Goal: Information Seeking & Learning: Learn about a topic

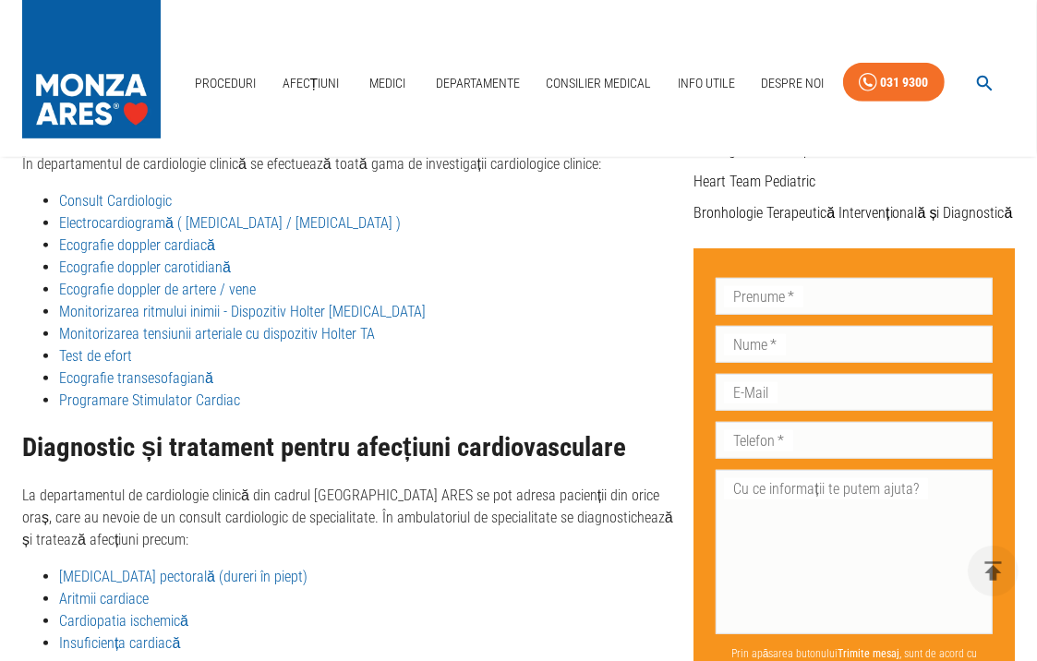
scroll to position [695, 0]
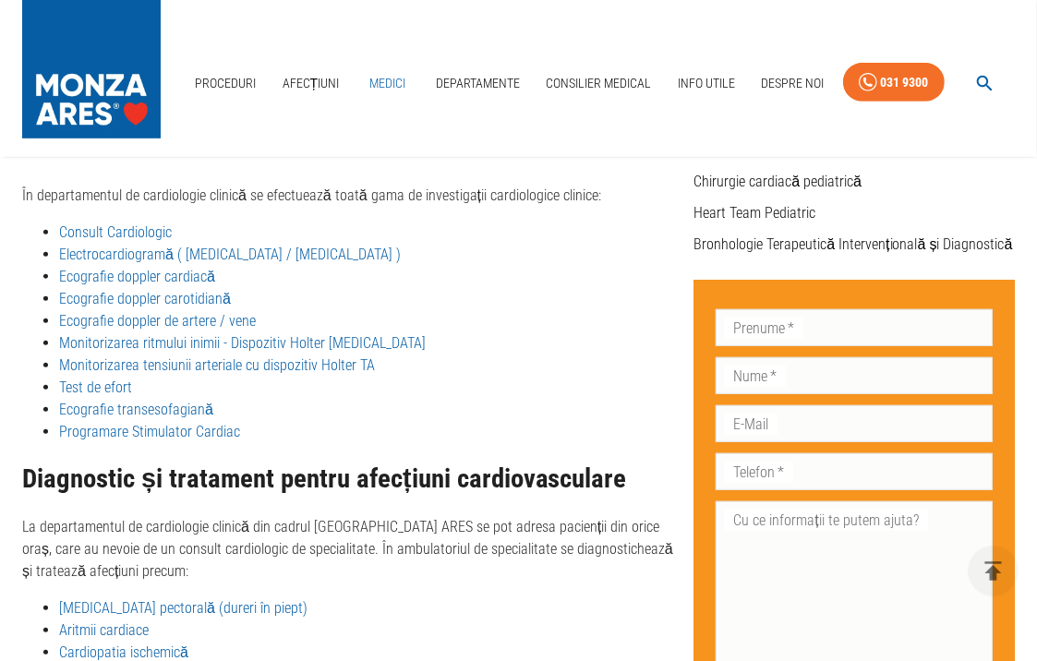
click at [377, 80] on link "Medici" at bounding box center [387, 84] width 59 height 38
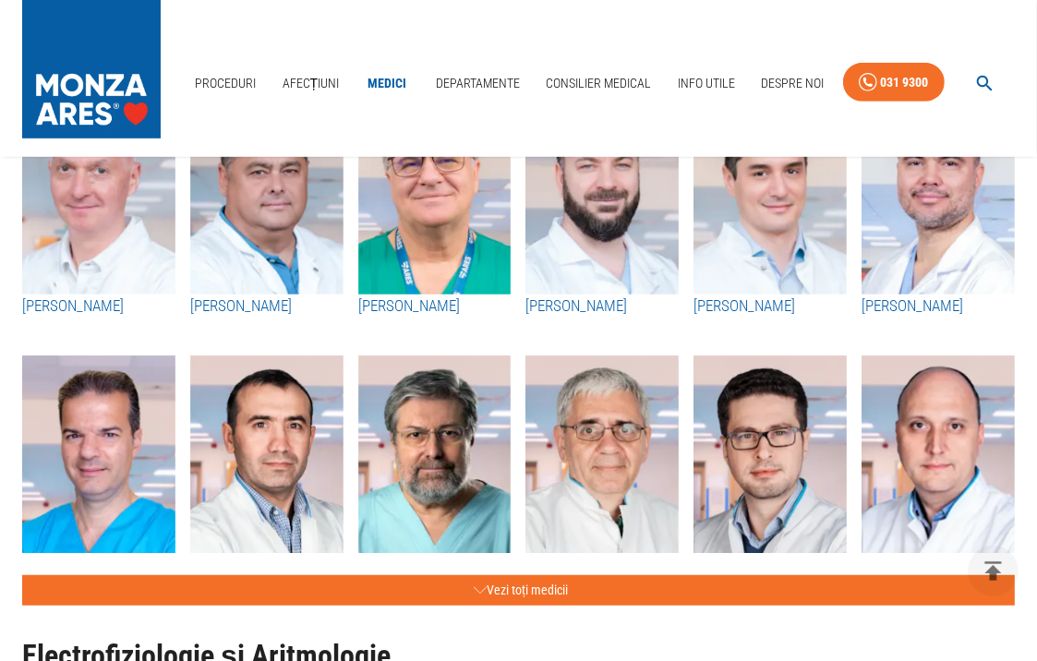
scroll to position [742, 0]
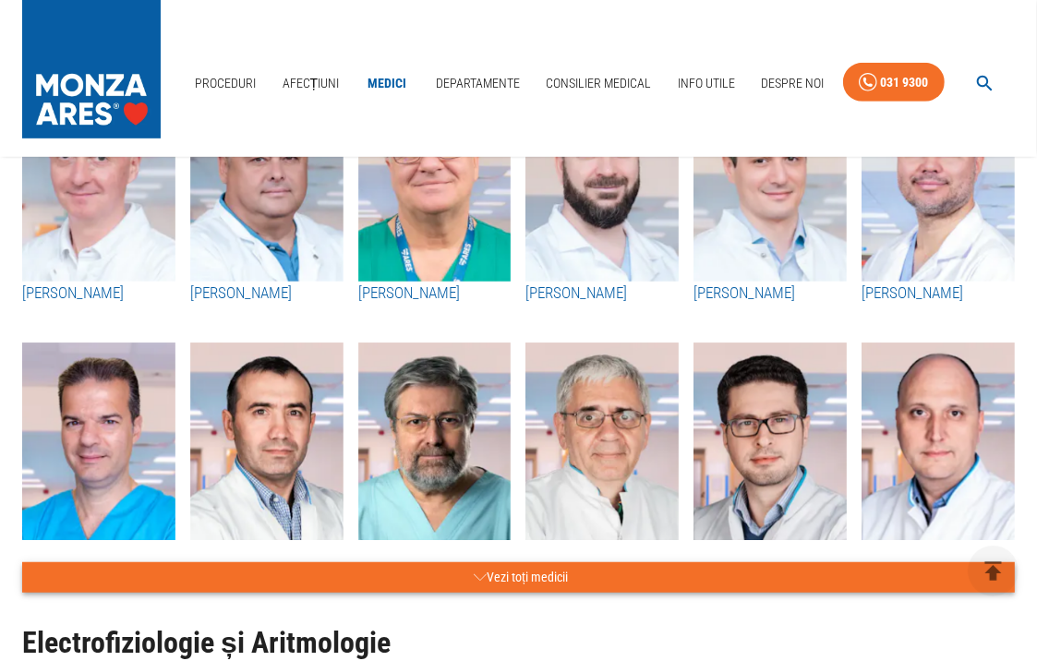
click at [547, 575] on button "Vezi toți medicii" at bounding box center [518, 577] width 992 height 30
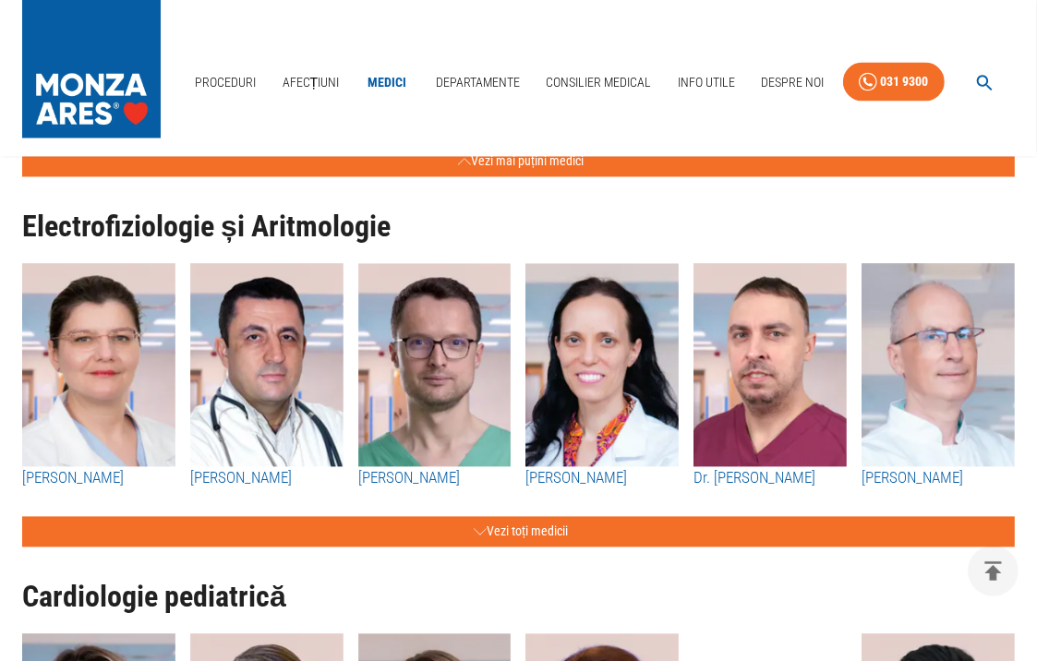
scroll to position [2674, 0]
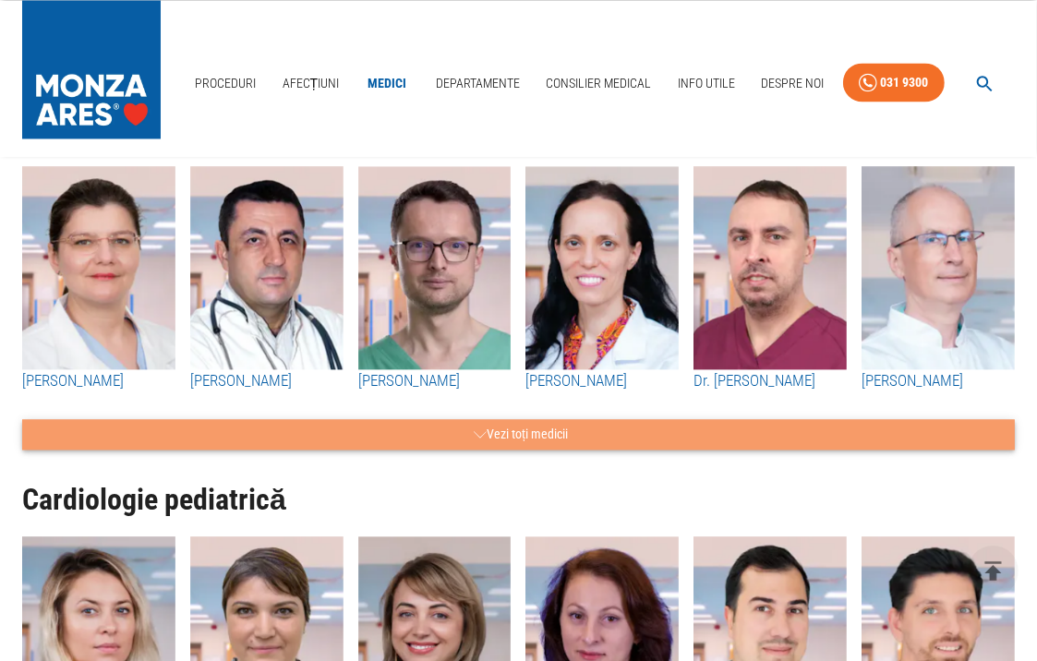
click at [569, 419] on button "Vezi toți medicii" at bounding box center [518, 434] width 992 height 30
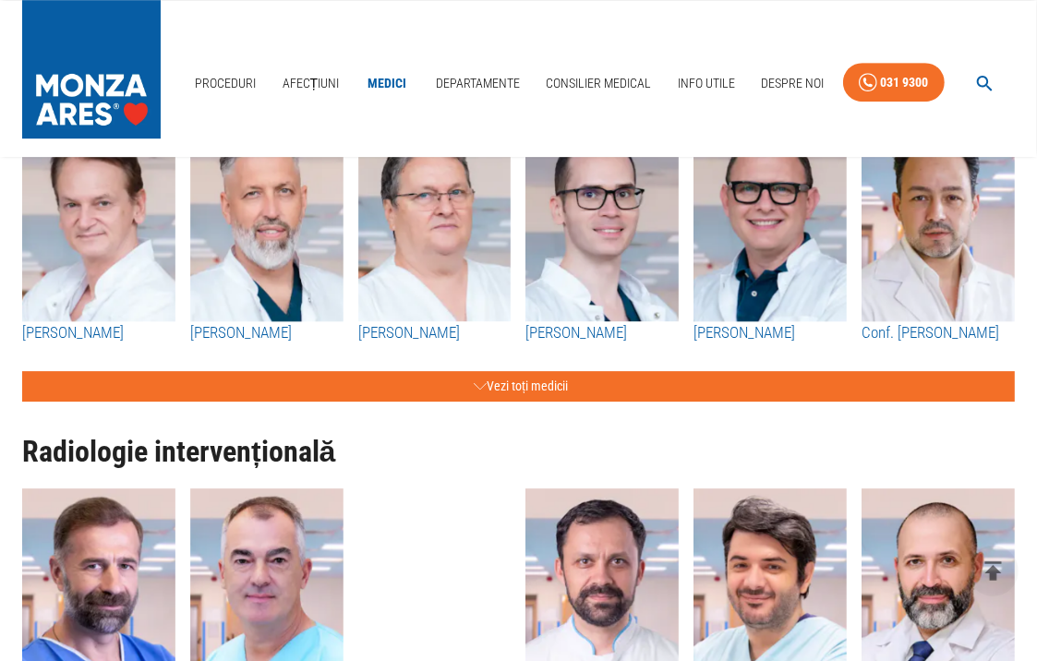
scroll to position [4302, 0]
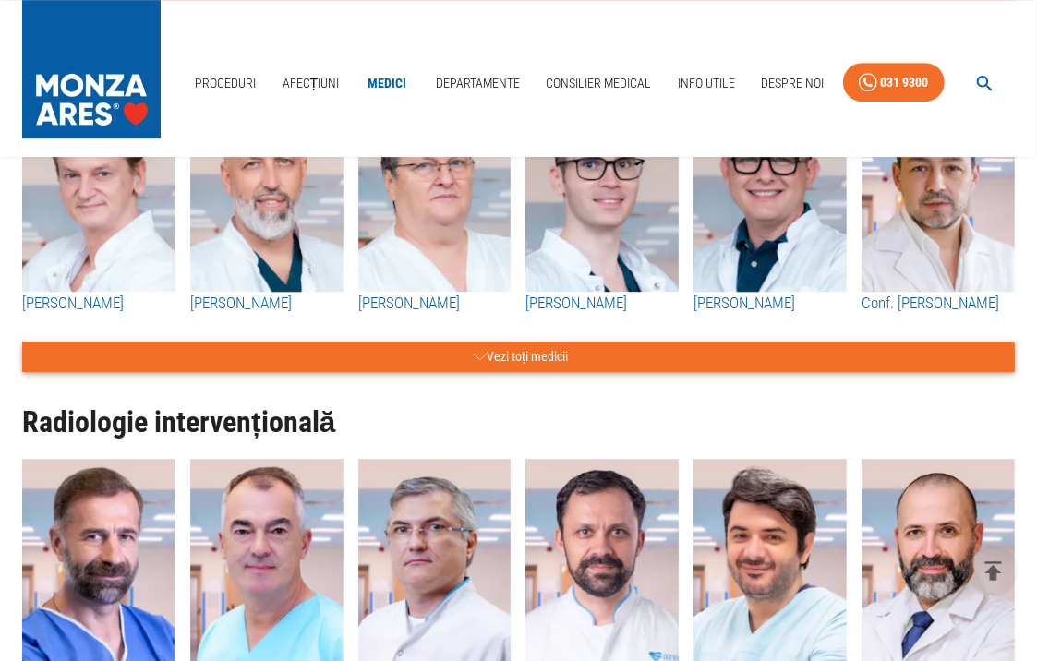
click at [645, 372] on button "Vezi toți medicii" at bounding box center [518, 357] width 992 height 30
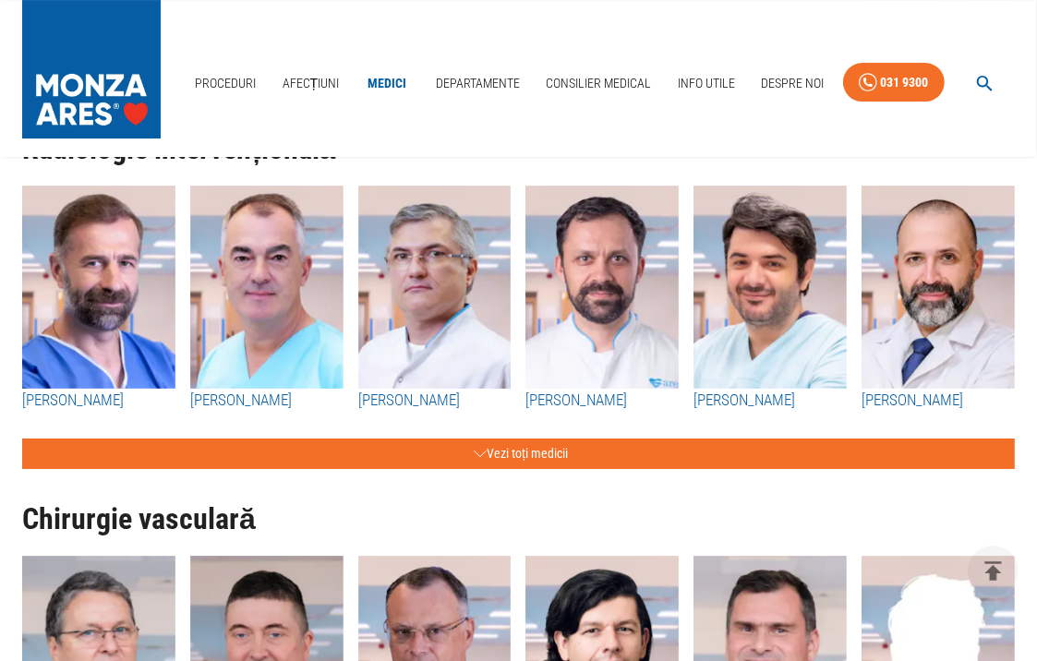
scroll to position [4874, 0]
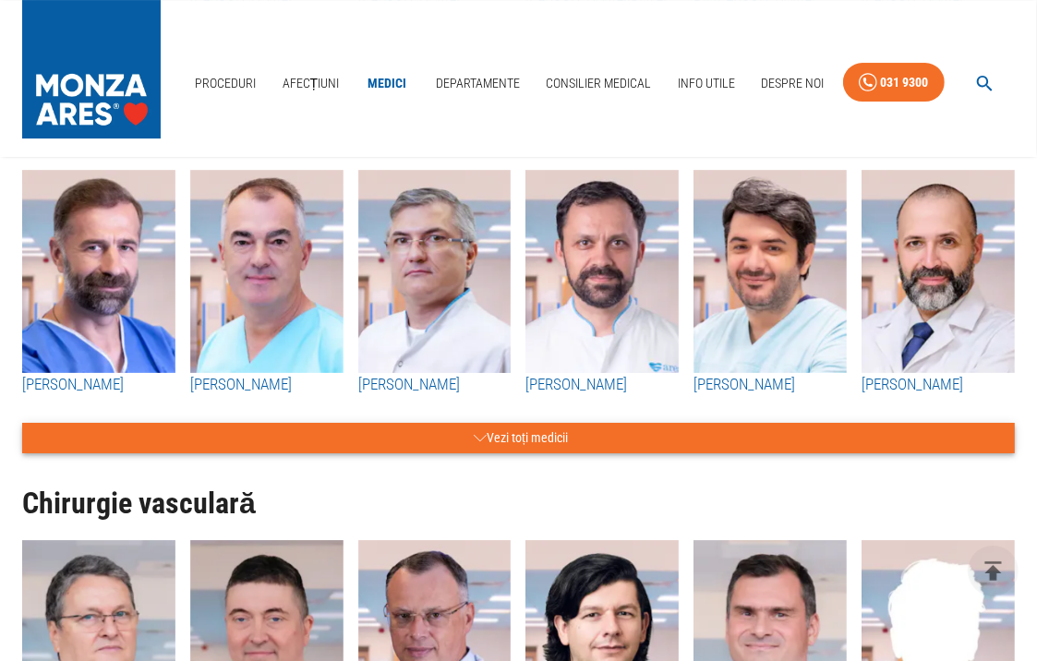
click at [746, 453] on button "Vezi toți medicii" at bounding box center [518, 438] width 992 height 30
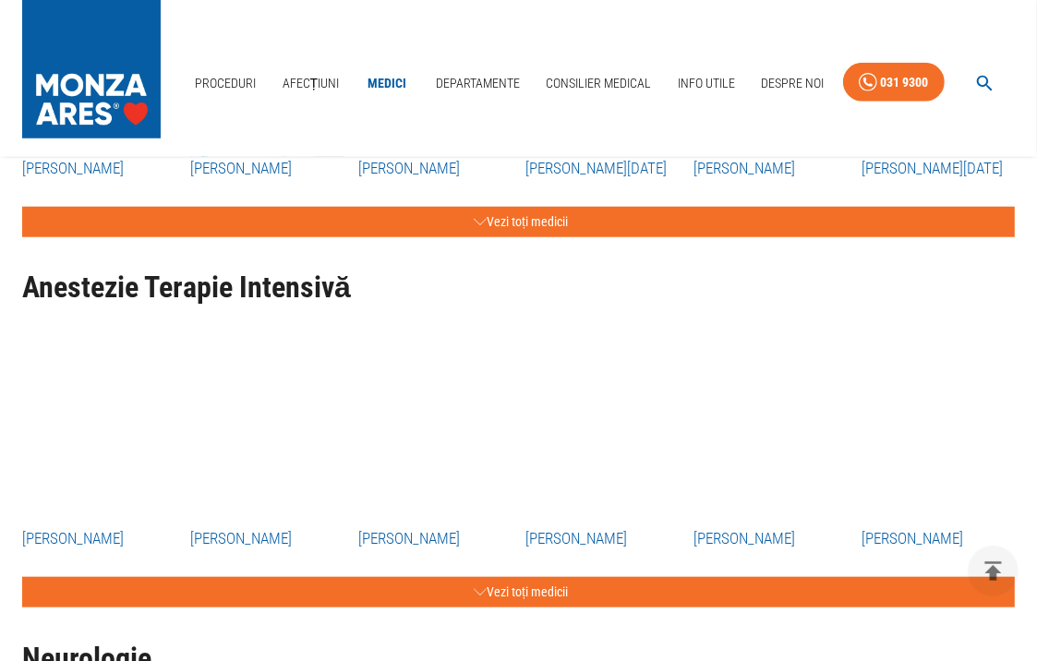
scroll to position [6394, 0]
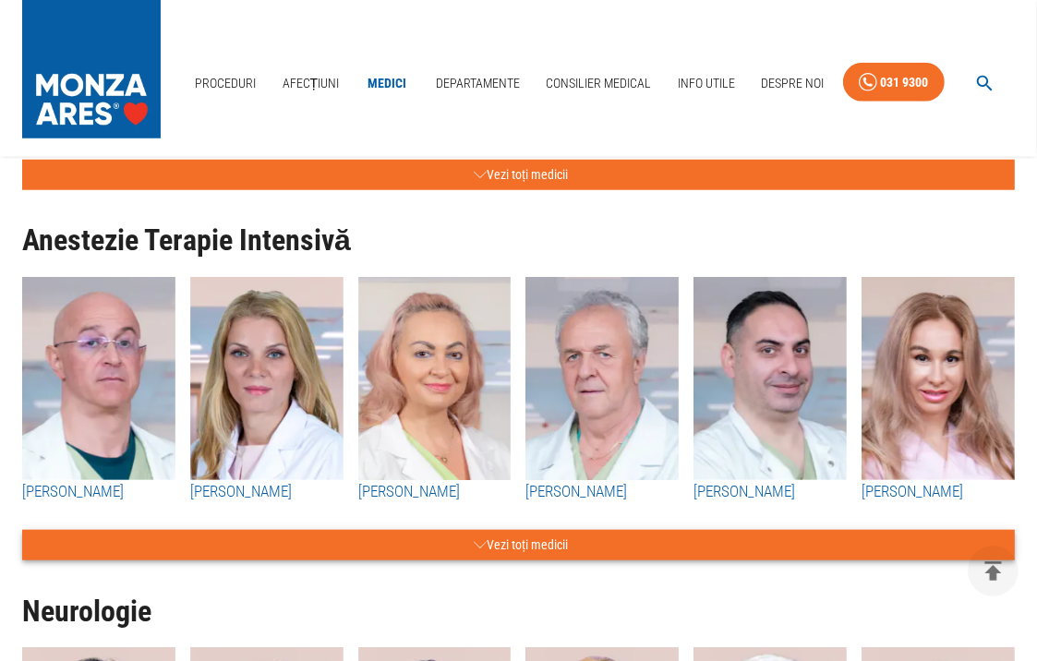
click at [635, 560] on button "Vezi toți medicii" at bounding box center [518, 545] width 992 height 30
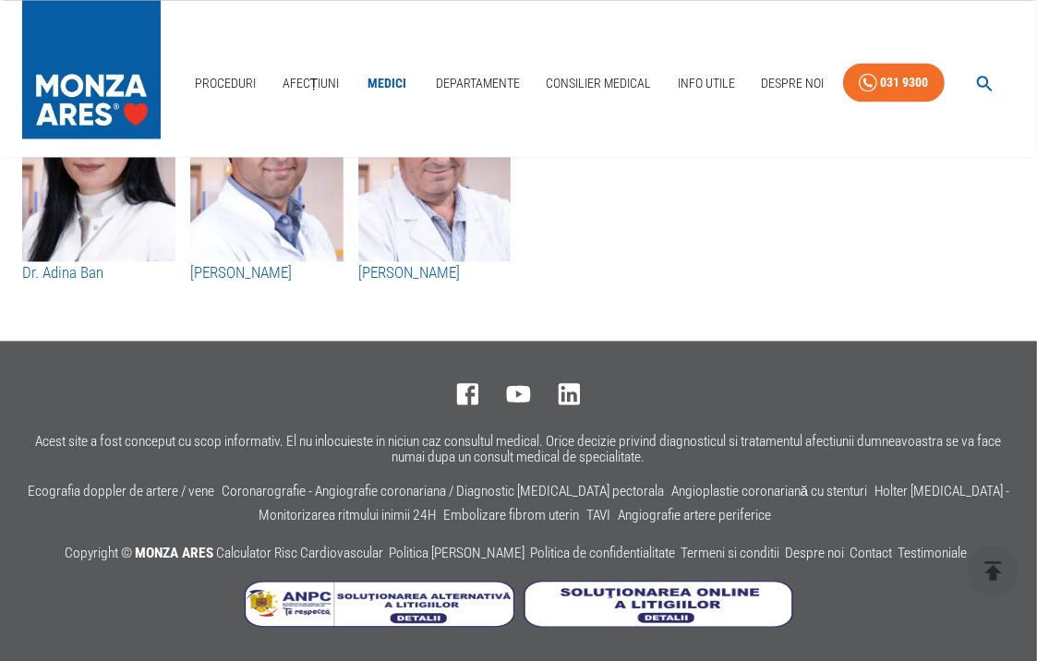
scroll to position [13178, 0]
click at [487, 77] on link "Departamente" at bounding box center [477, 84] width 99 height 38
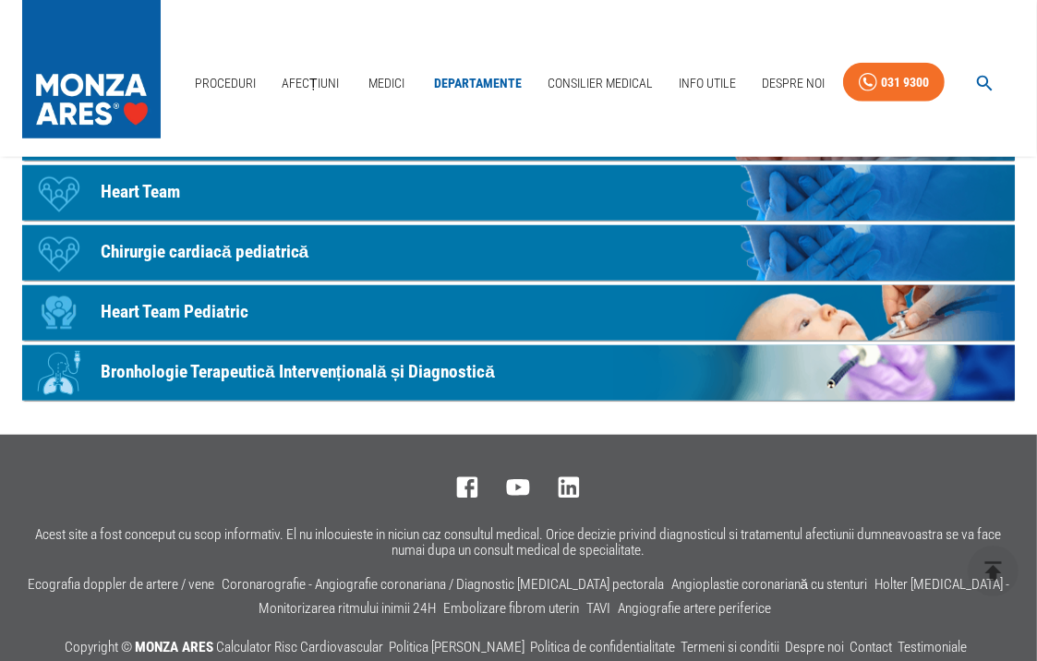
scroll to position [1170, 0]
